Goal: Task Accomplishment & Management: Complete application form

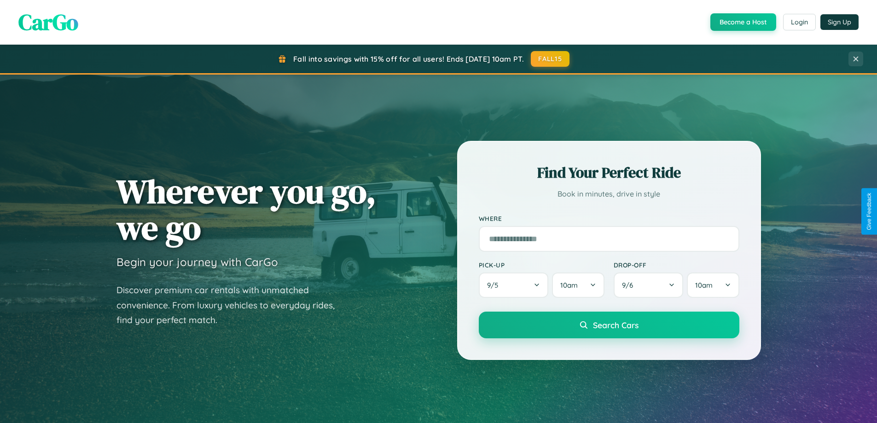
scroll to position [397, 0]
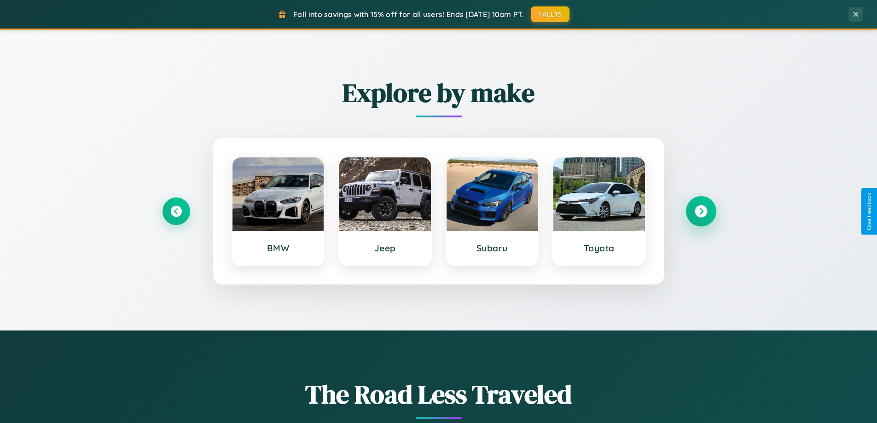
click at [700, 211] on icon at bounding box center [700, 211] width 12 height 12
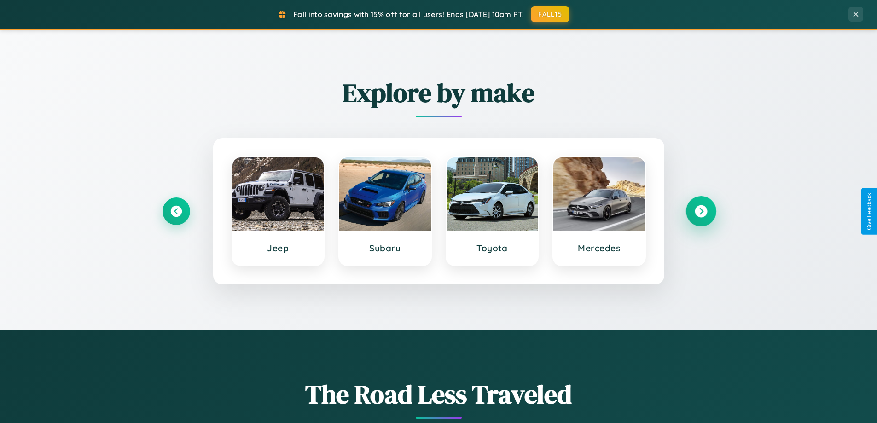
click at [700, 211] on icon at bounding box center [700, 211] width 12 height 12
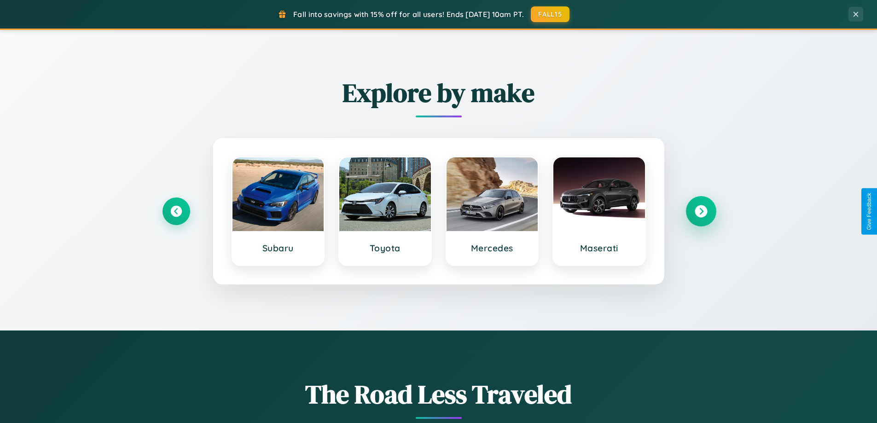
click at [700, 211] on icon at bounding box center [700, 211] width 12 height 12
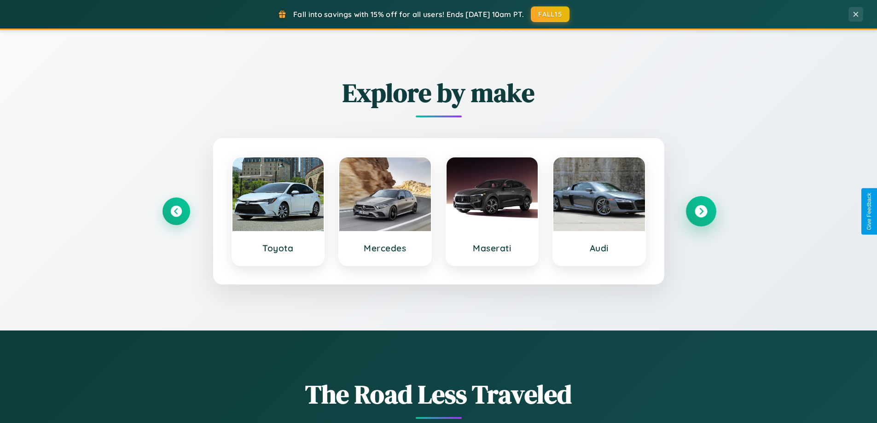
click at [700, 211] on icon at bounding box center [700, 211] width 12 height 12
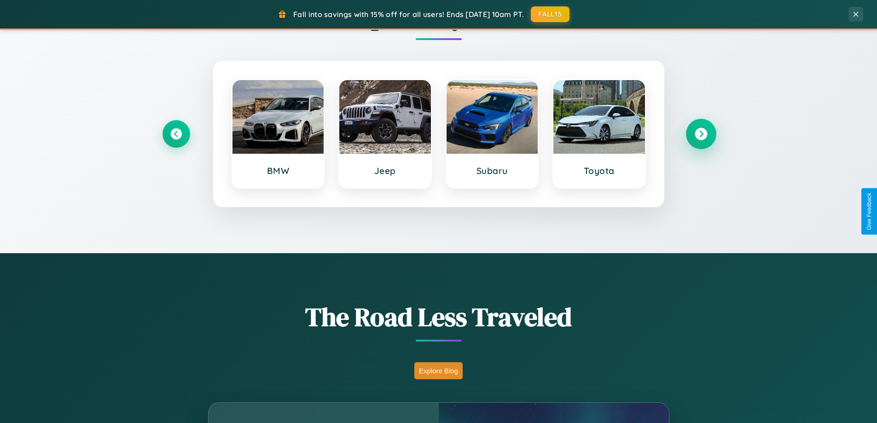
scroll to position [1771, 0]
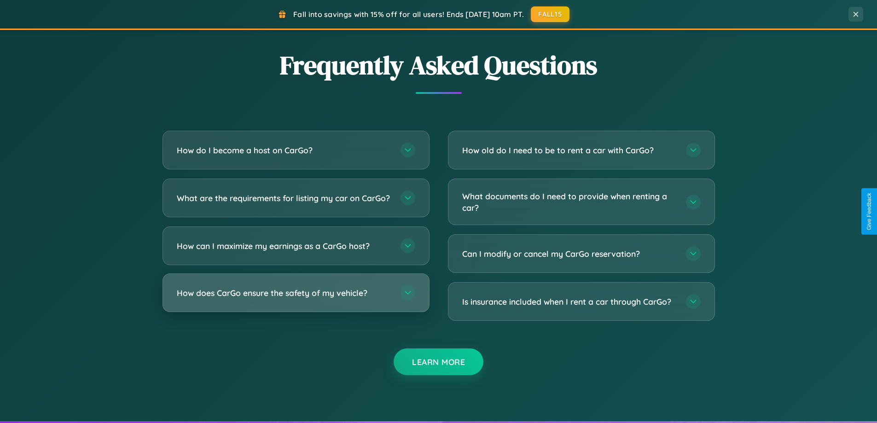
click at [295, 299] on h3 "How does CarGo ensure the safety of my vehicle?" at bounding box center [284, 293] width 214 height 12
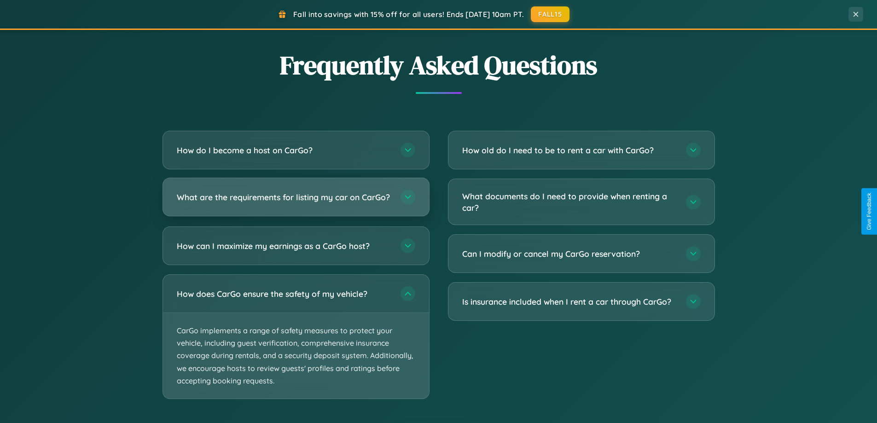
click at [295, 202] on h3 "What are the requirements for listing my car on CarGo?" at bounding box center [284, 197] width 214 height 12
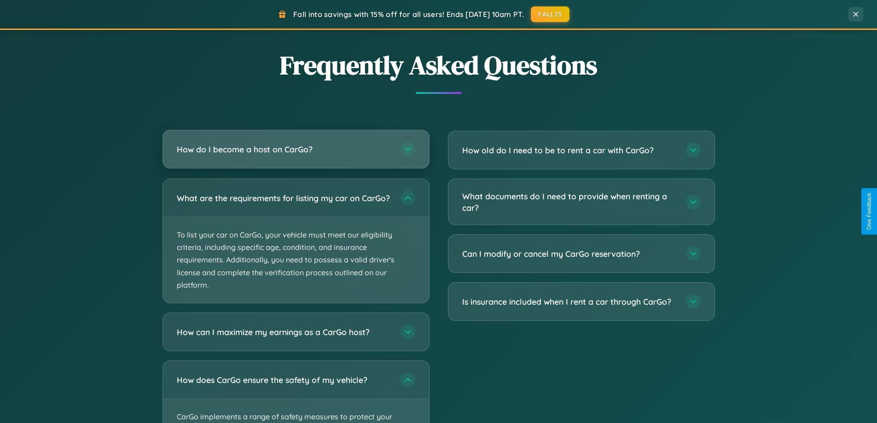
click at [295, 149] on h3 "How do I become a host on CarGo?" at bounding box center [284, 150] width 214 height 12
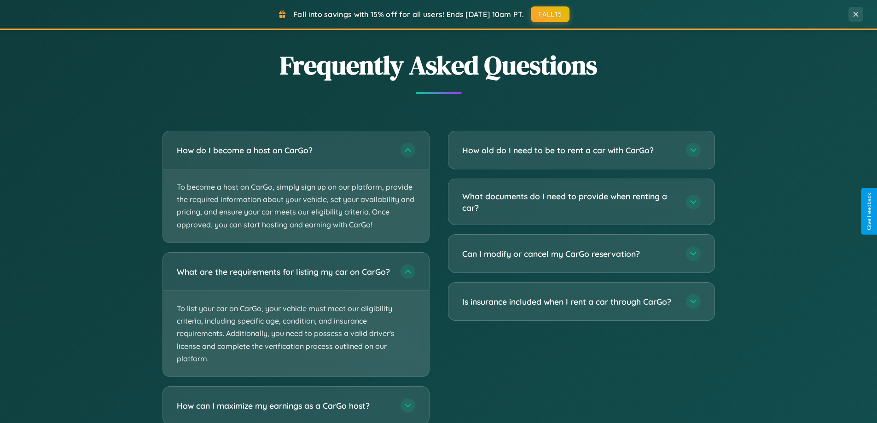
scroll to position [0, 0]
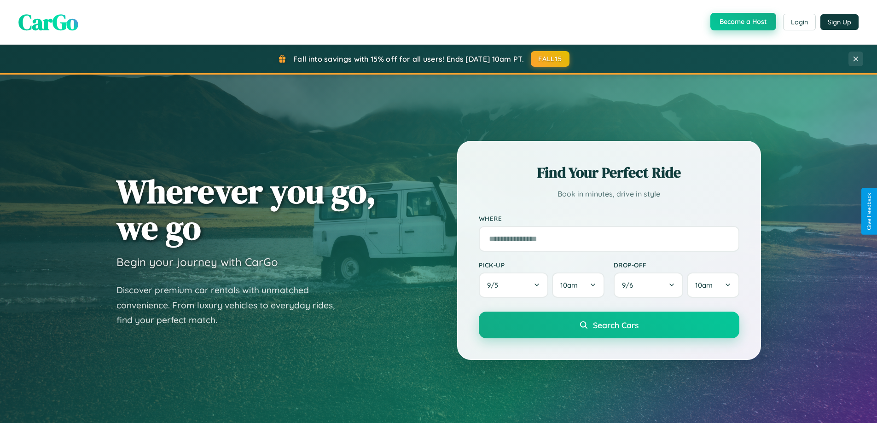
click at [742, 22] on button "Become a Host" at bounding box center [743, 21] width 66 height 17
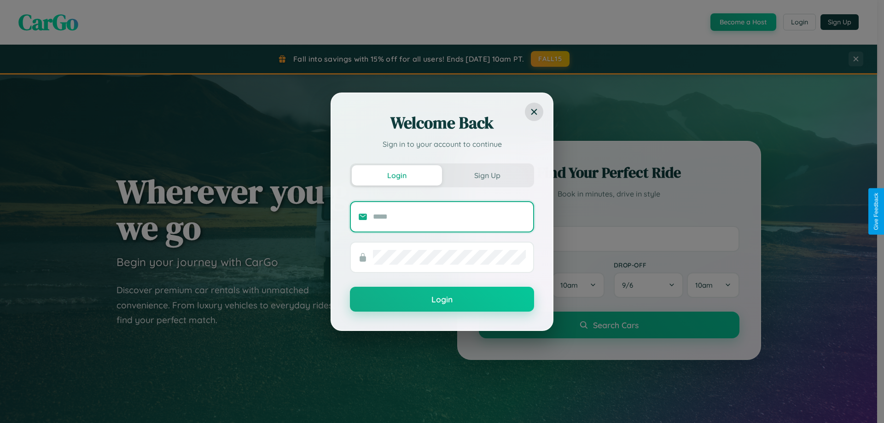
click at [449, 216] on input "text" at bounding box center [449, 216] width 153 height 15
type input "**********"
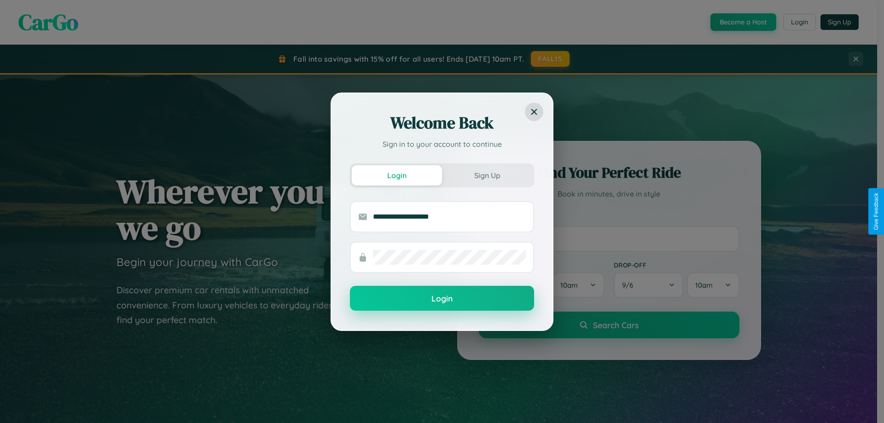
click at [442, 299] on button "Login" at bounding box center [442, 298] width 184 height 25
